Goal: Task Accomplishment & Management: Use online tool/utility

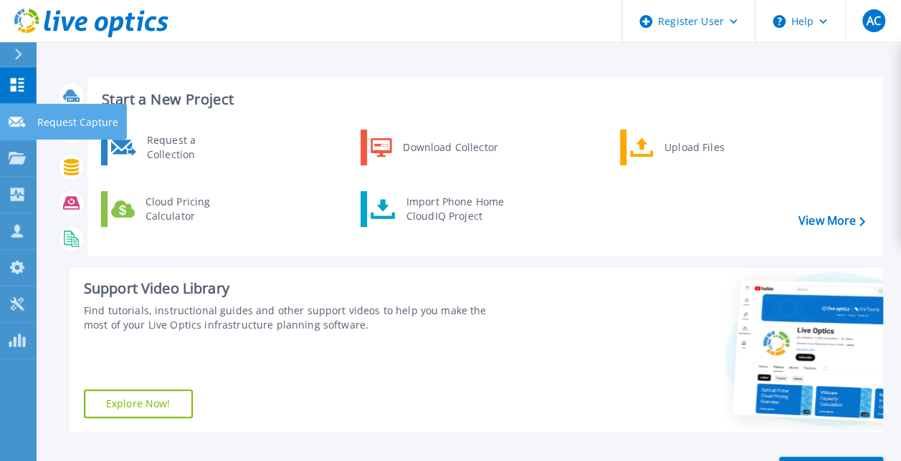
click at [24, 119] on icon at bounding box center [17, 122] width 17 height 11
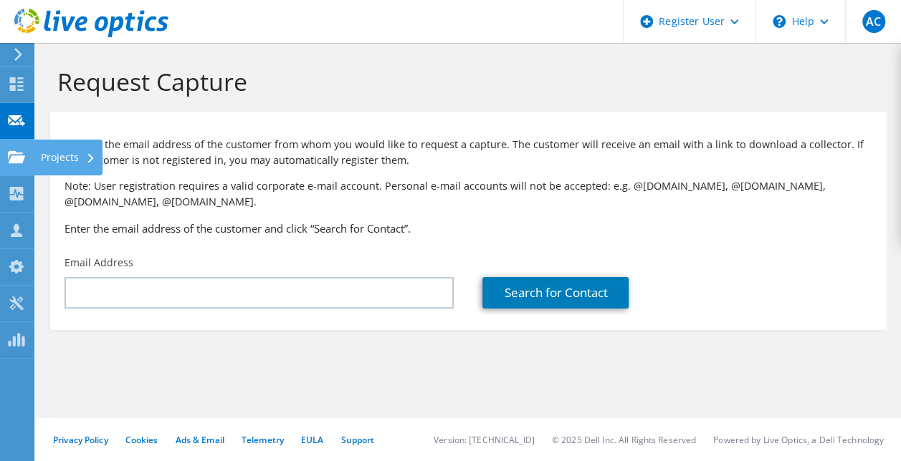
click at [14, 158] on use at bounding box center [16, 156] width 17 height 12
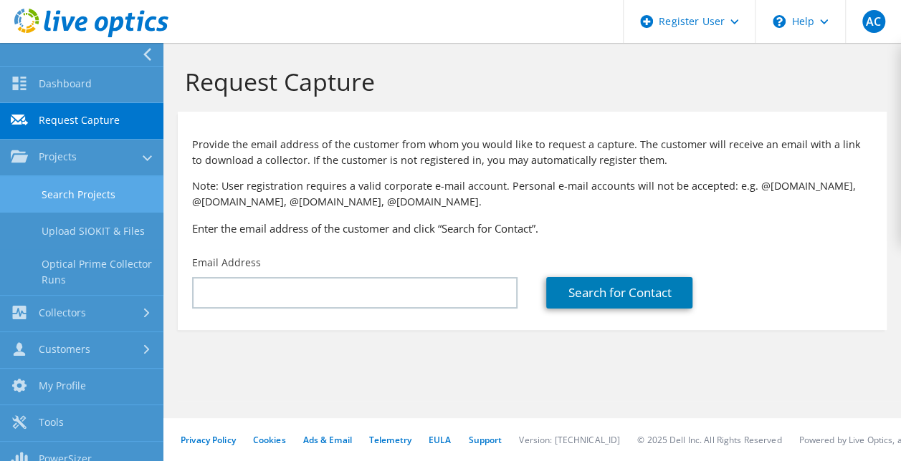
click at [108, 195] on link "Search Projects" at bounding box center [81, 194] width 163 height 37
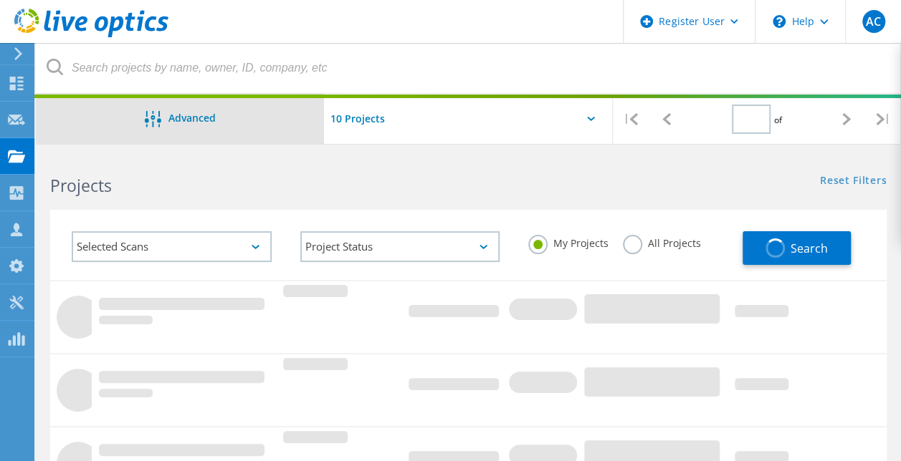
type input "1"
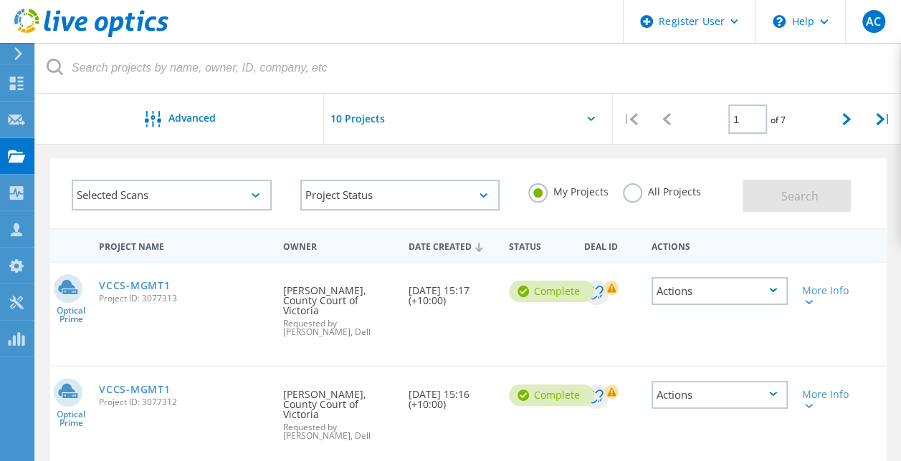
scroll to position [72, 0]
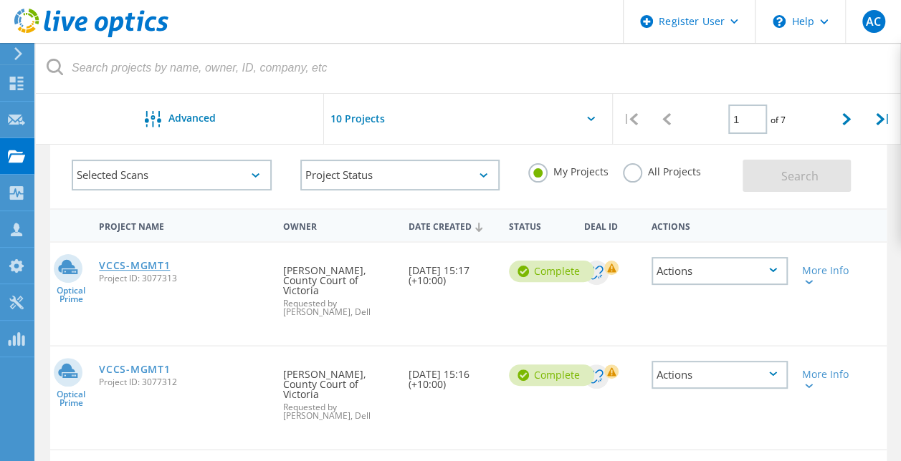
click at [138, 266] on link "VCCS-MGMT1" at bounding box center [134, 266] width 71 height 10
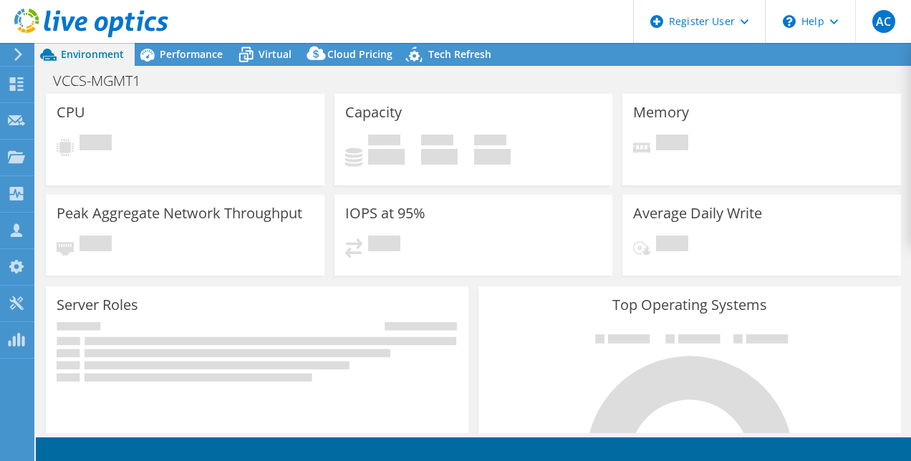
select select "USD"
select select "Australia"
select select "AUD"
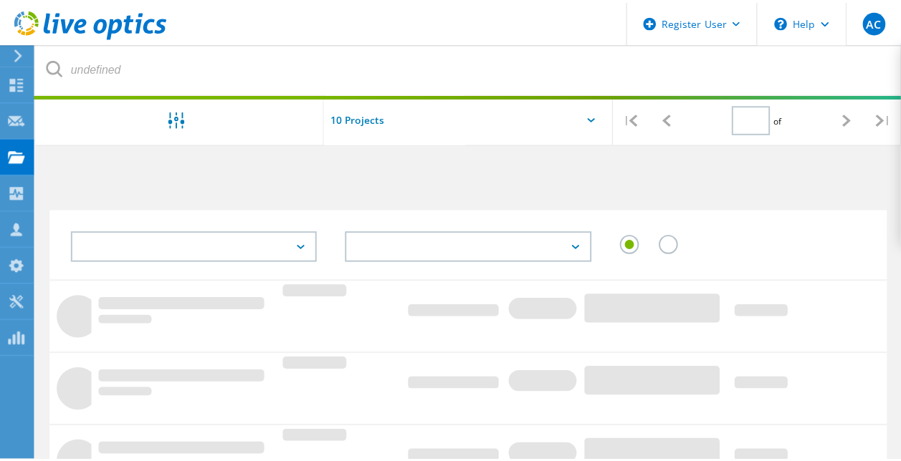
scroll to position [72, 0]
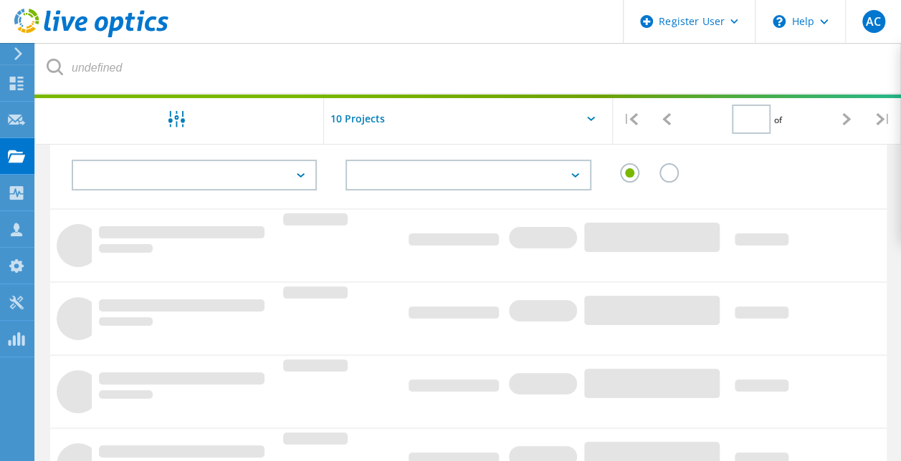
type input "1"
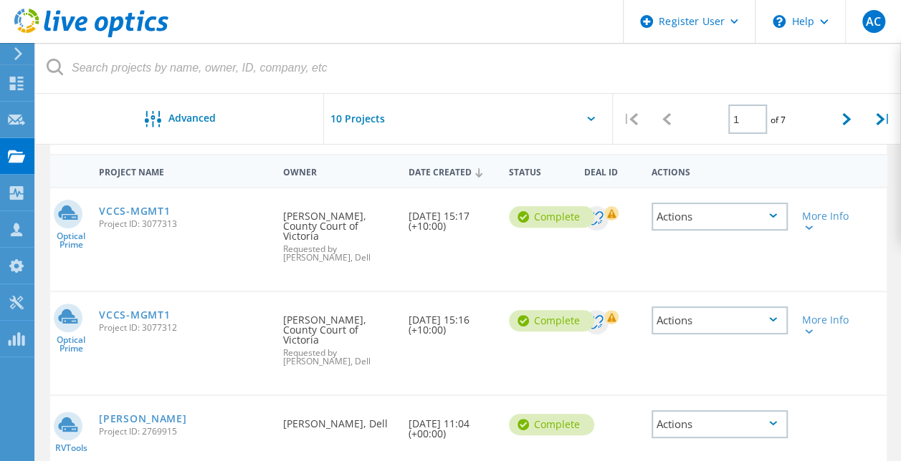
scroll to position [143, 0]
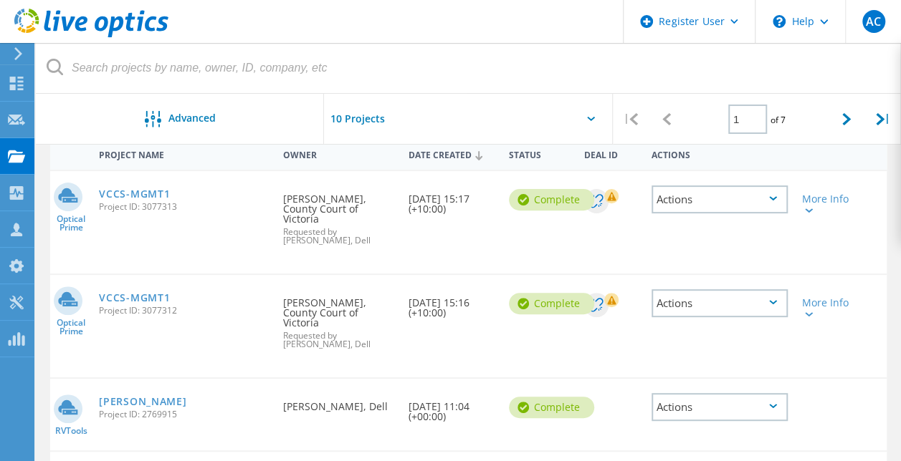
click at [838, 192] on div "More Info" at bounding box center [827, 199] width 67 height 57
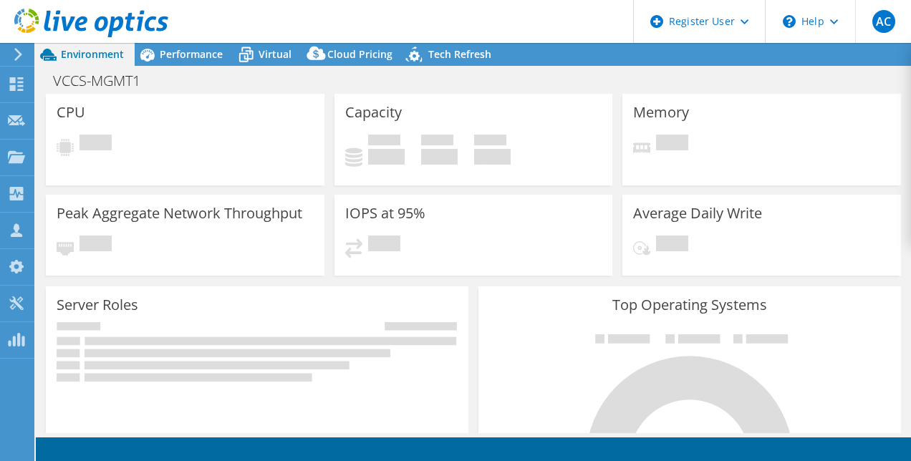
select select "USD"
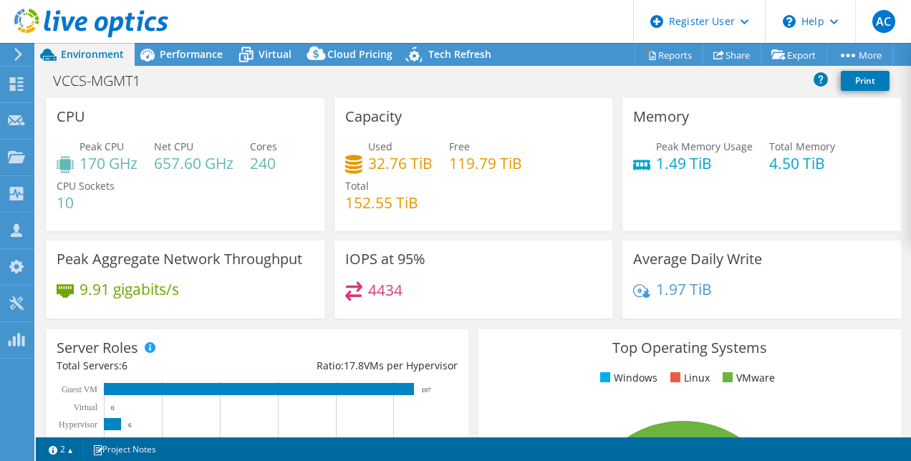
select select "Australia"
select select "AUD"
